Goal: Task Accomplishment & Management: Complete application form

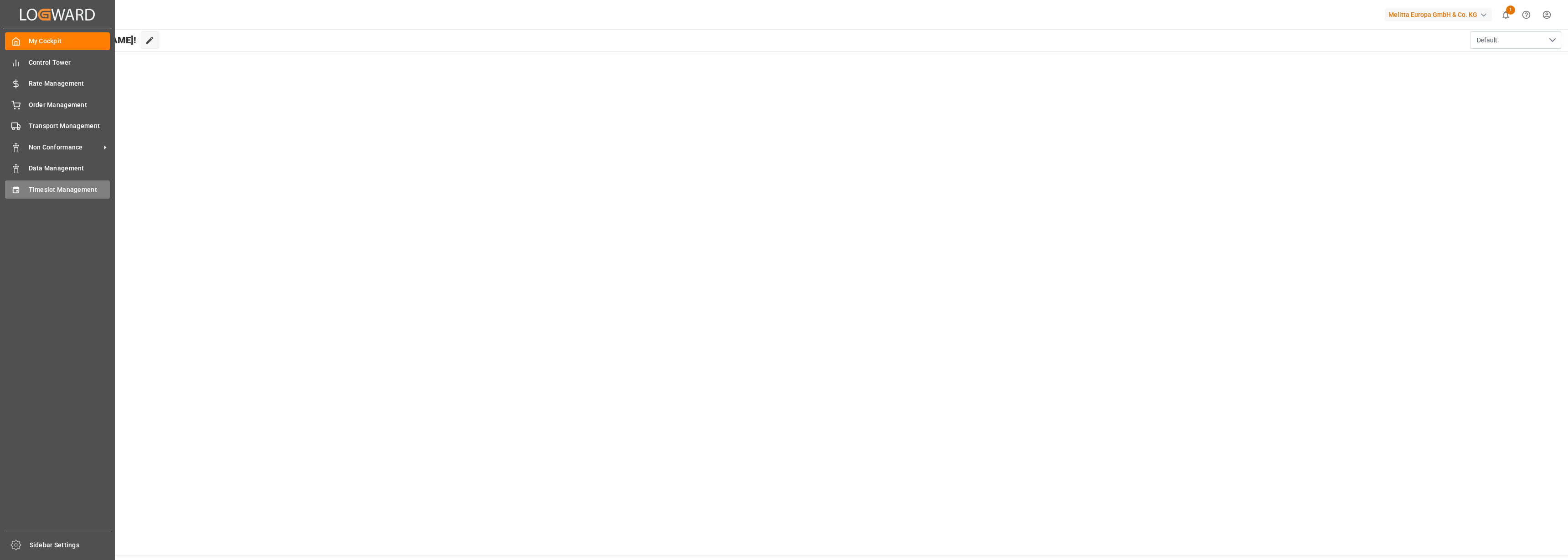
click at [17, 192] on icon at bounding box center [15, 190] width 6 height 6
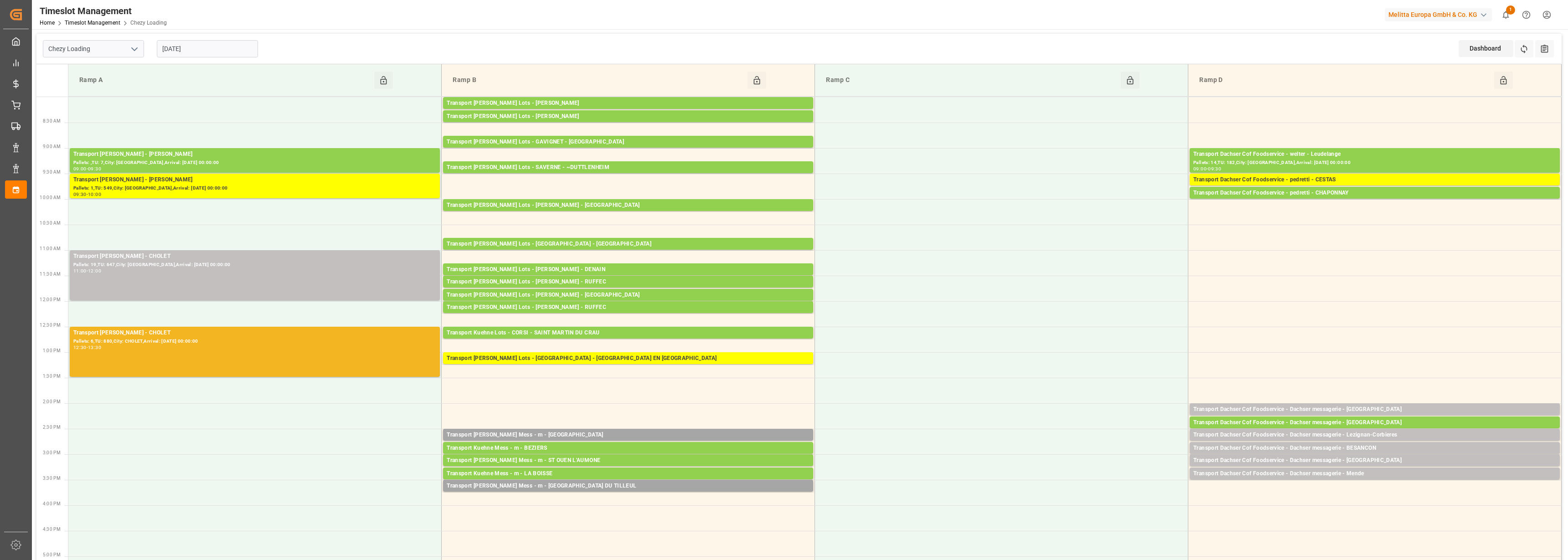
click at [137, 45] on icon "open menu" at bounding box center [134, 49] width 11 height 11
click at [109, 88] on div "Chezy Unloading" at bounding box center [93, 89] width 100 height 20
type input "Chezy Unloading"
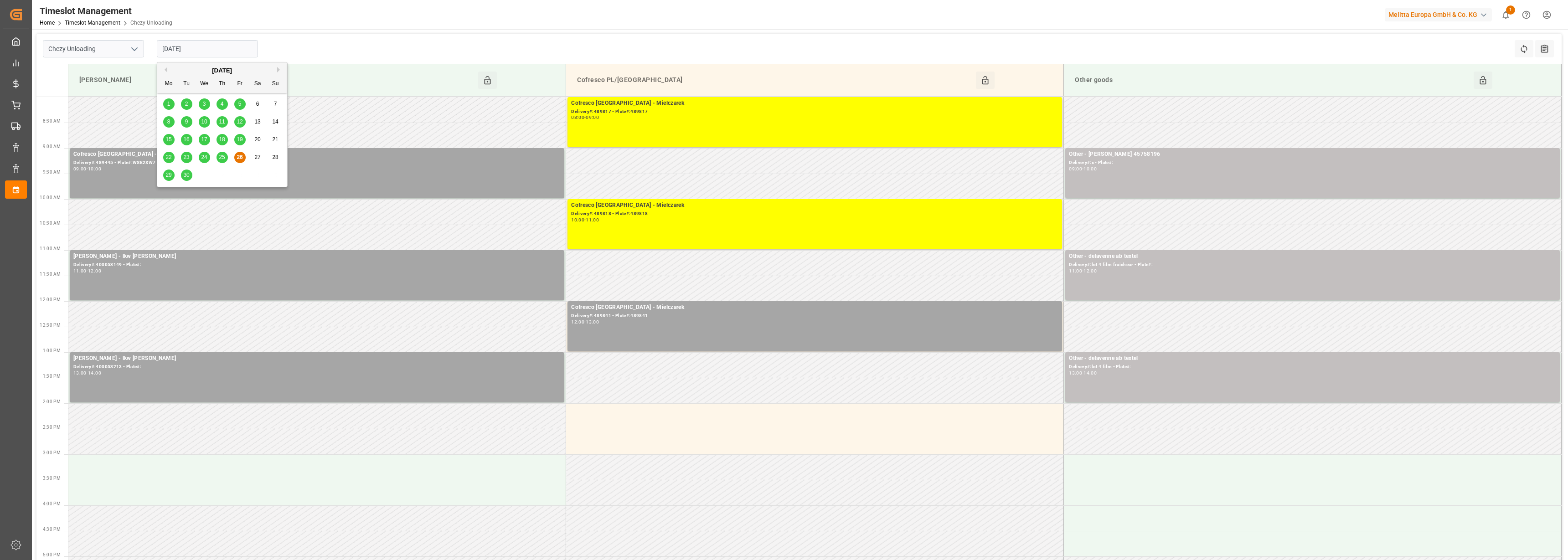
click at [191, 47] on input "[DATE]" at bounding box center [207, 49] width 101 height 17
click at [169, 176] on span "29" at bounding box center [168, 175] width 6 height 6
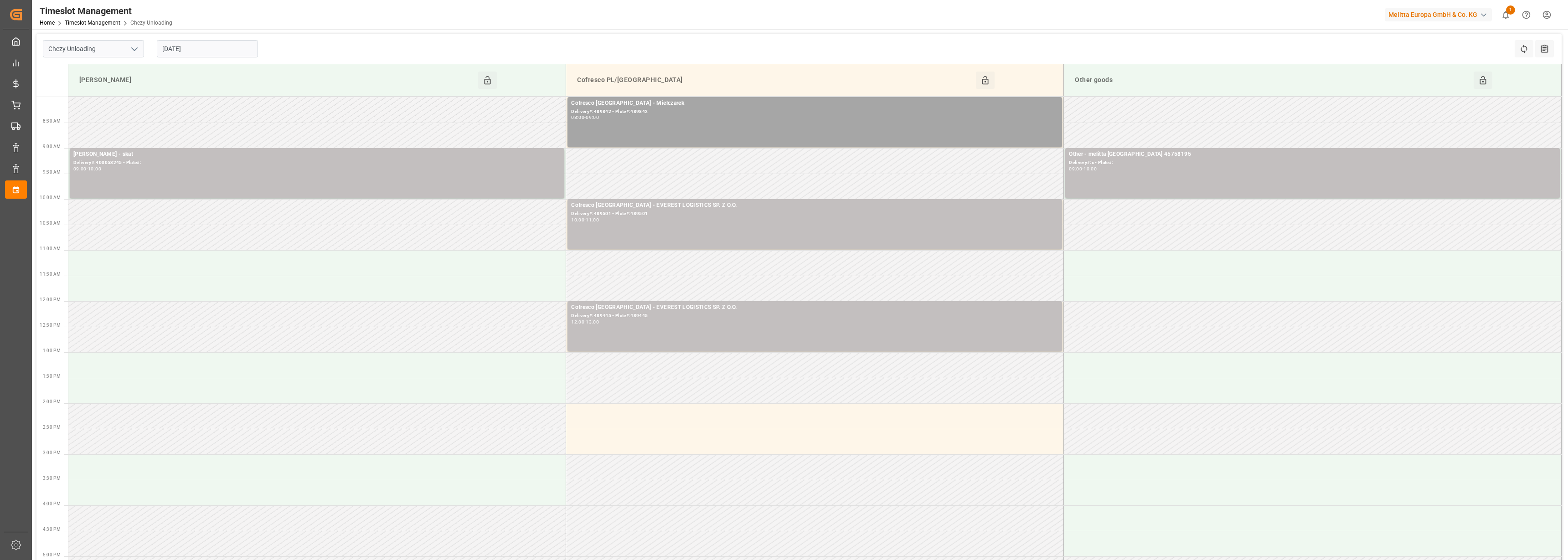
click at [190, 46] on input "[DATE]" at bounding box center [207, 49] width 101 height 17
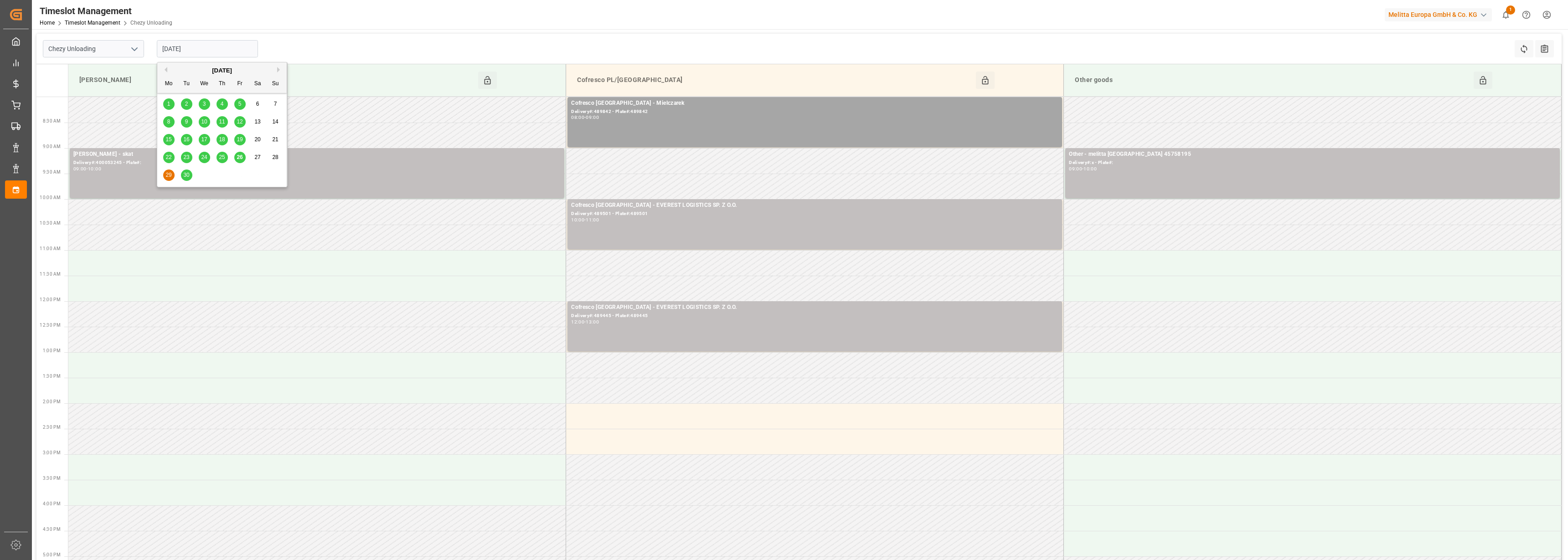
click at [189, 176] on span "30" at bounding box center [186, 175] width 6 height 6
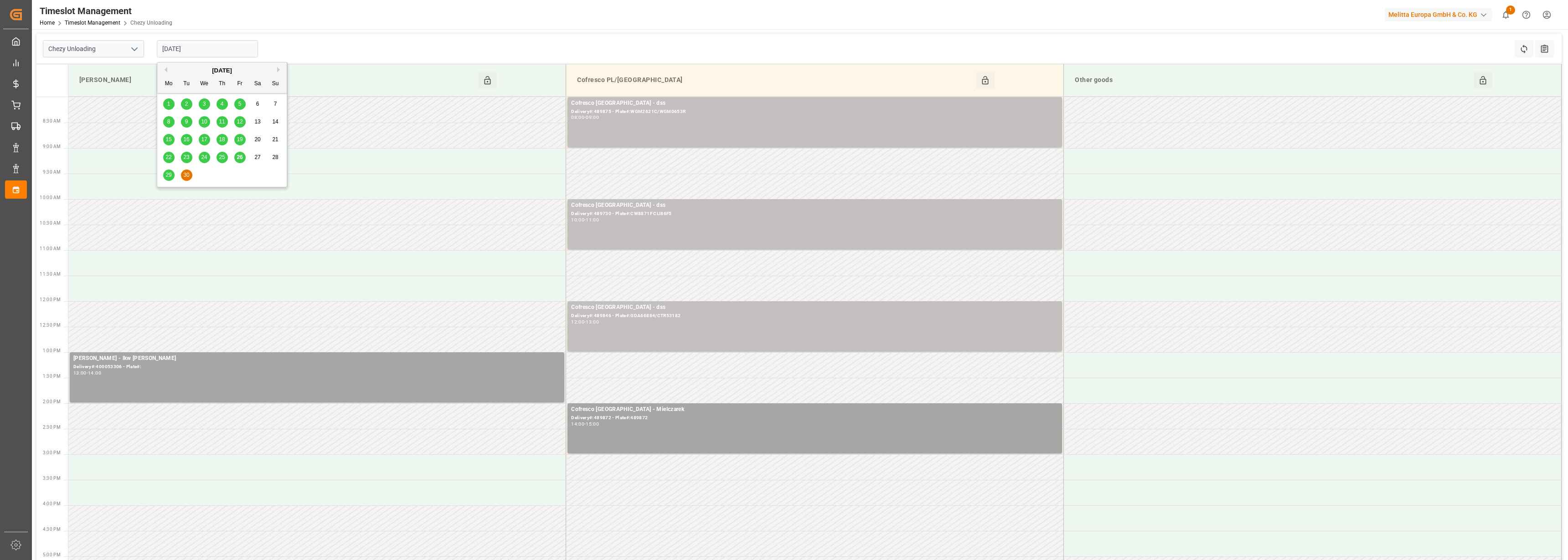
click at [189, 49] on input "[DATE]" at bounding box center [207, 49] width 101 height 17
click at [243, 157] on div "26" at bounding box center [240, 157] width 12 height 11
type input "[DATE]"
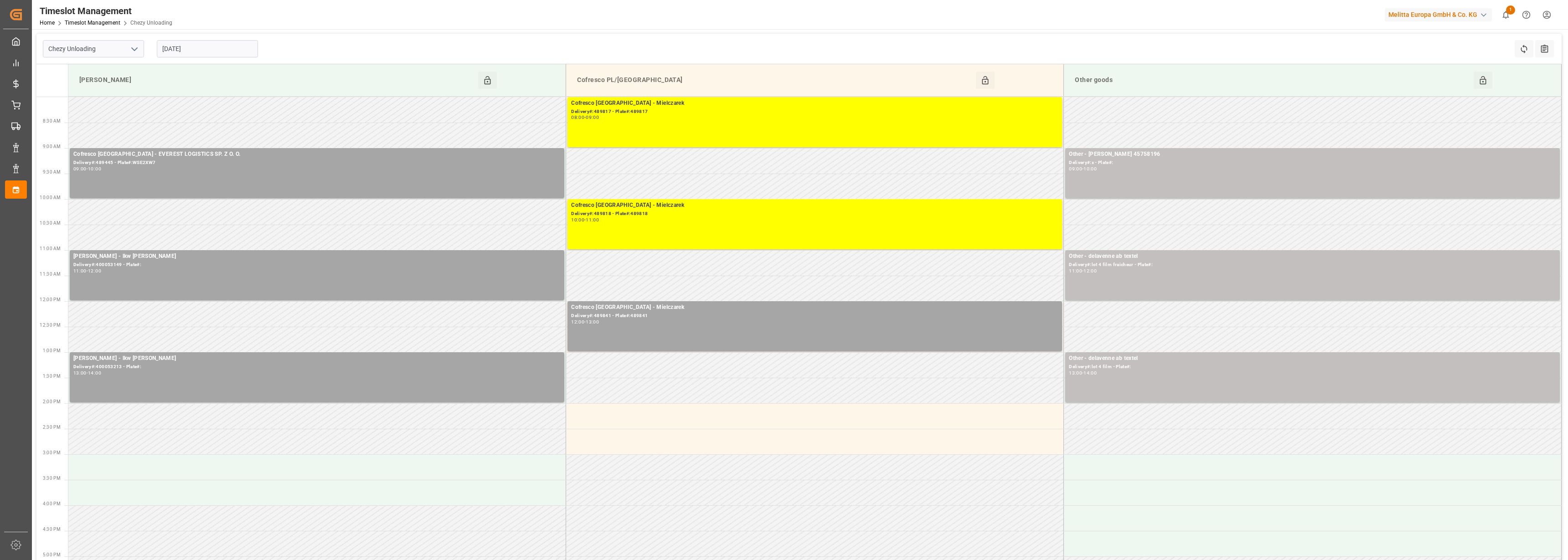
click at [196, 45] on input "[DATE]" at bounding box center [207, 49] width 101 height 17
click at [127, 49] on input "Chezy Unloading" at bounding box center [93, 49] width 101 height 17
click at [136, 49] on polyline "open menu" at bounding box center [134, 49] width 6 height 3
click at [98, 67] on div "Chezy Loading" at bounding box center [93, 69] width 100 height 20
type input "Chezy Loading"
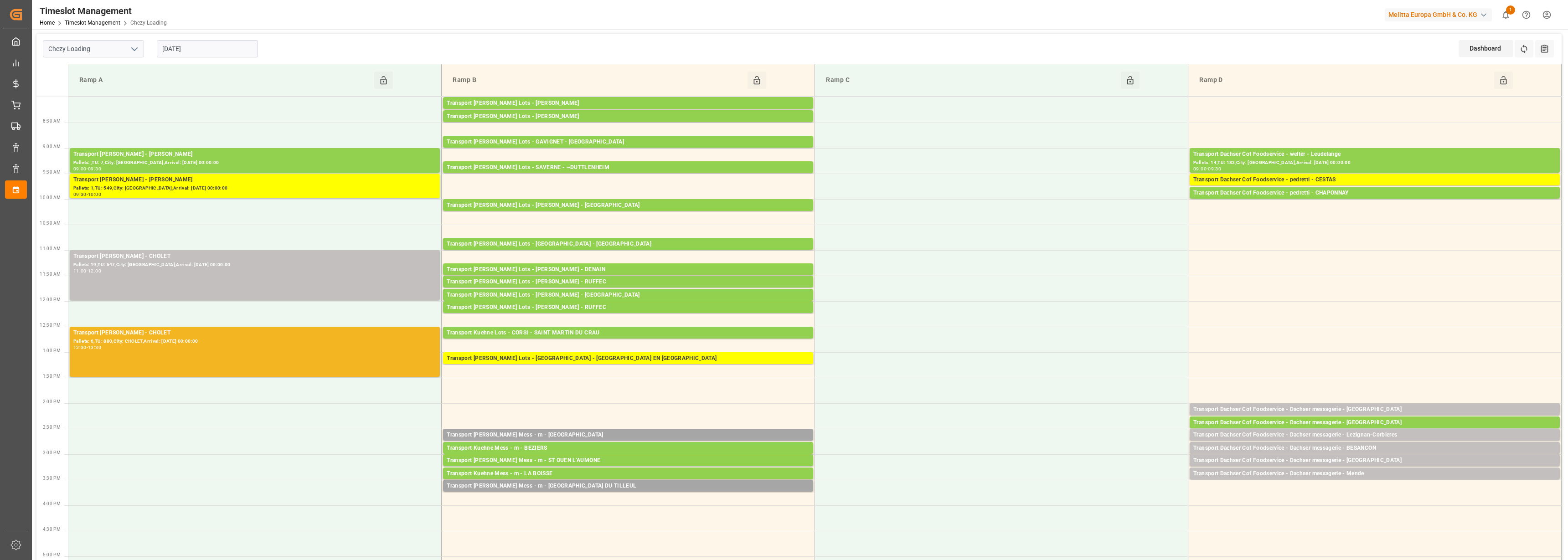
click at [212, 50] on input "[DATE]" at bounding box center [207, 49] width 101 height 17
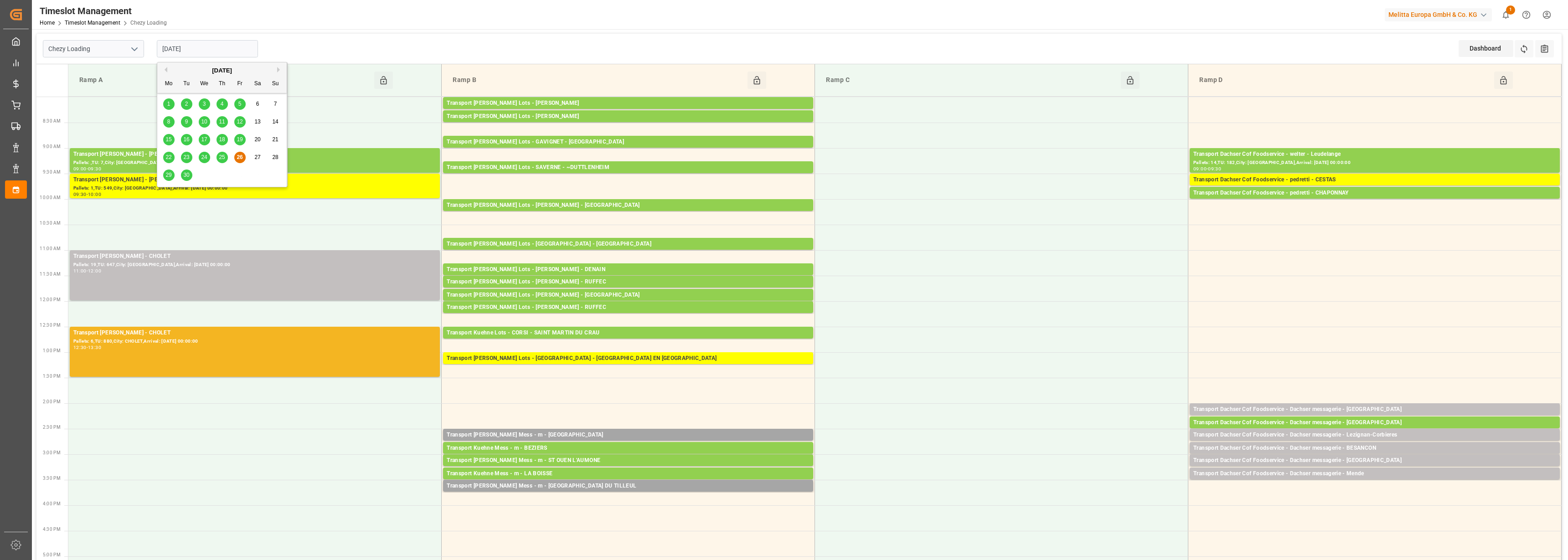
click at [166, 175] on span "29" at bounding box center [168, 175] width 6 height 6
type input "[DATE]"
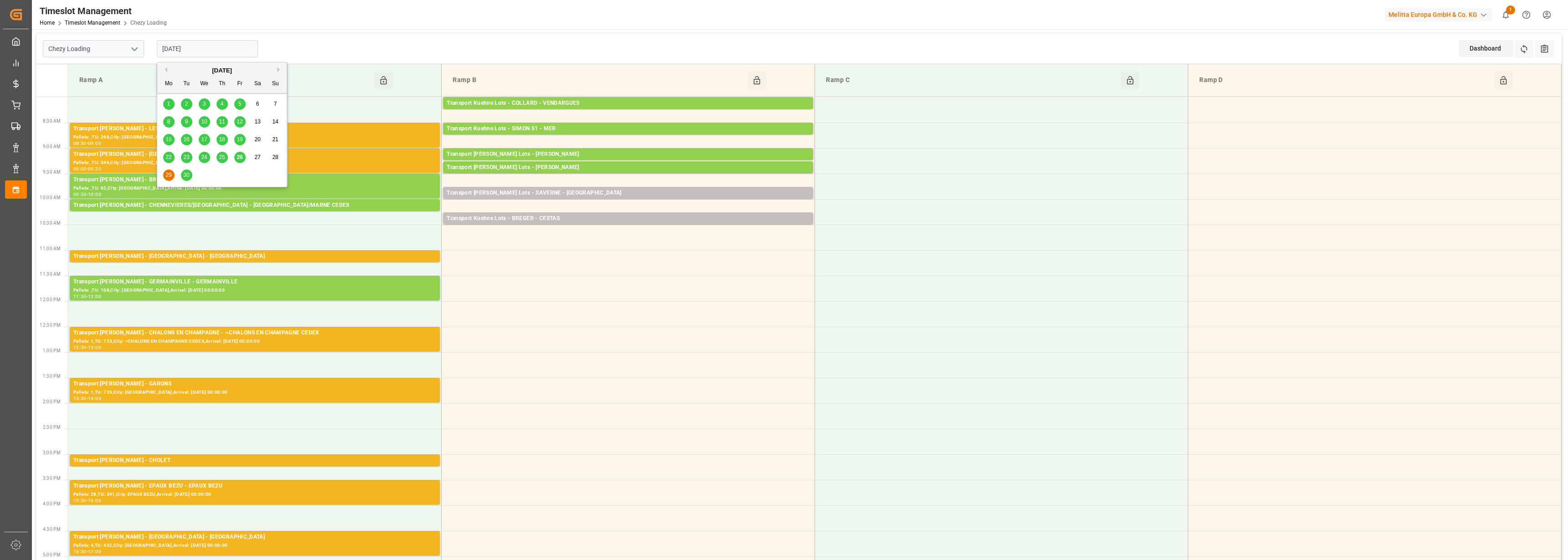
click at [207, 49] on input "[DATE]" at bounding box center [207, 49] width 101 height 17
click at [572, 313] on td at bounding box center [628, 314] width 373 height 26
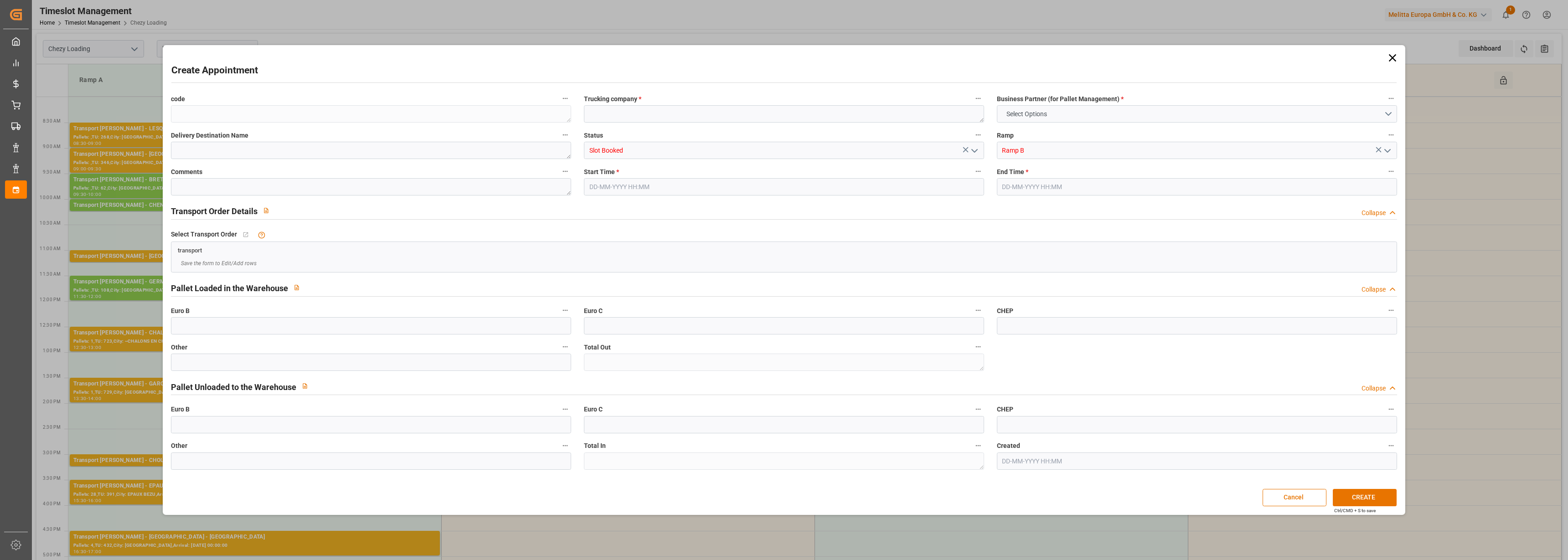
type input "0"
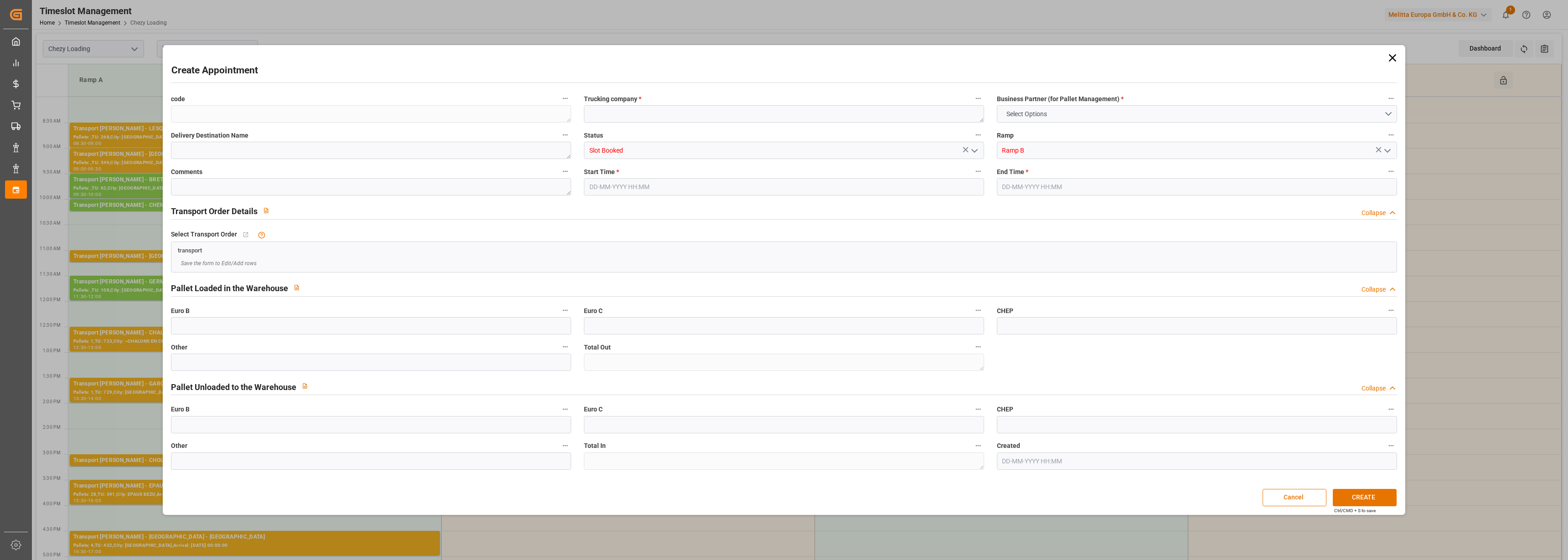
type input "0"
type input "[DATE] 12:00"
type input "[DATE] 12:30"
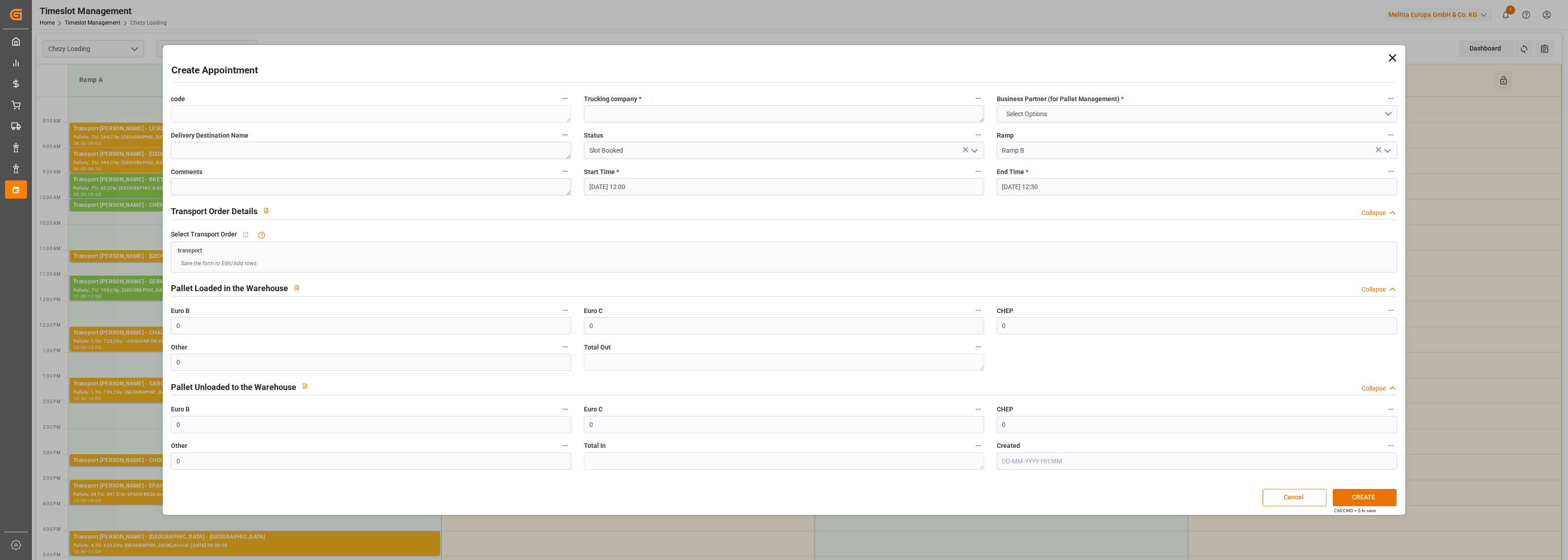
click at [1461, 295] on div "Create Appointment code Trucking company * Business Partner (for Pallet Managem…" at bounding box center [784, 280] width 1568 height 560
